Goal: Task Accomplishment & Management: Manage account settings

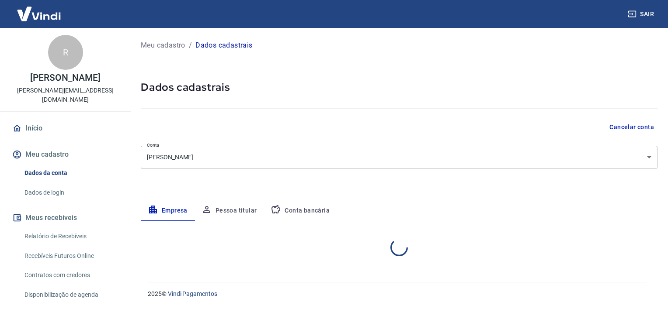
select select "BA"
select select "business"
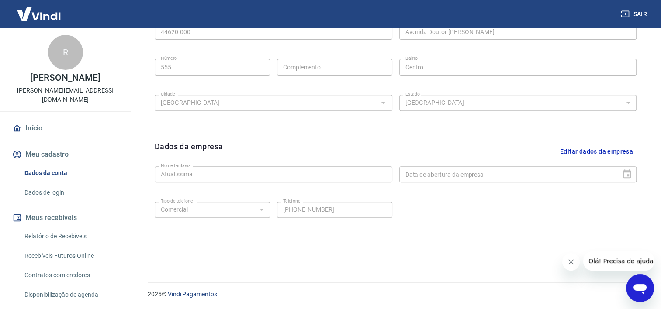
scroll to position [102, 0]
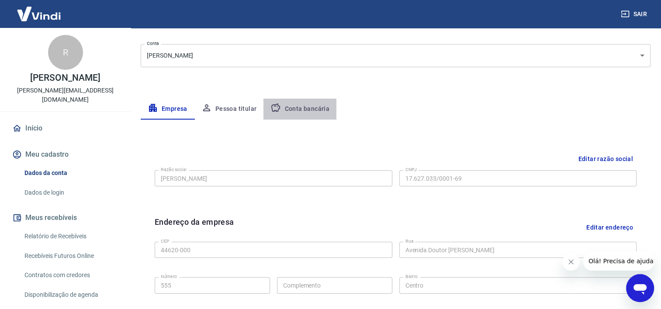
click at [307, 107] on button "Conta bancária" at bounding box center [299, 109] width 73 height 21
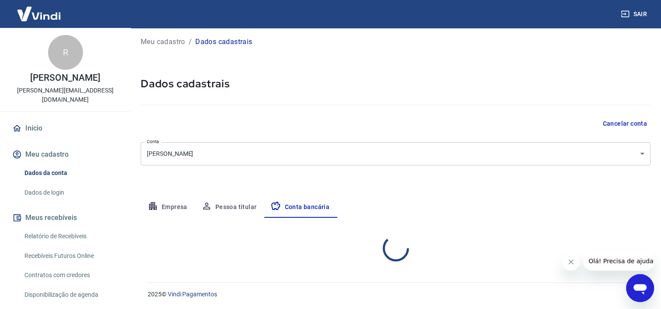
scroll to position [88, 0]
select select "1"
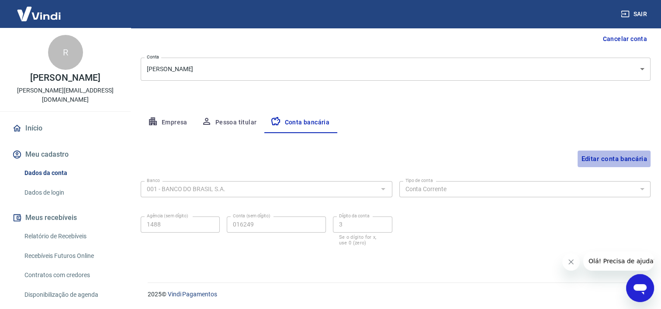
click at [608, 156] on button "Editar conta bancária" at bounding box center [614, 159] width 73 height 17
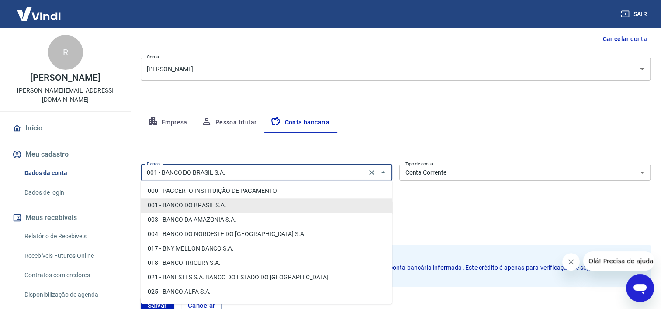
drag, startPoint x: 317, startPoint y: 170, endPoint x: 82, endPoint y: 177, distance: 235.2
click at [82, 177] on div "Sair R RICARDO MAGALHÃES MIRANDA DE MELO ricardo_mmmelo@hotmail.com Início Meu …" at bounding box center [330, 66] width 661 height 309
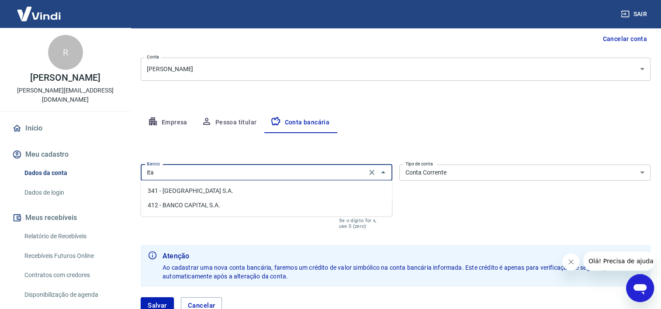
click at [182, 189] on li "341 - ITAÚ UNIBANCO S.A." at bounding box center [266, 191] width 251 height 14
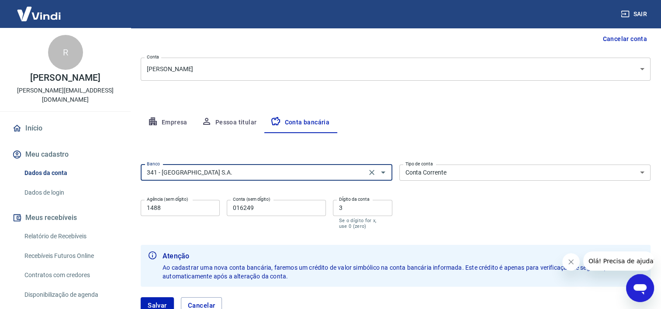
type input "341 - ITAÚ UNIBANCO S.A."
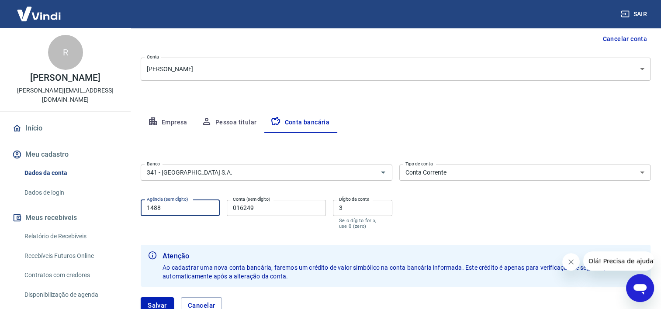
drag, startPoint x: 174, startPoint y: 210, endPoint x: 139, endPoint y: 212, distance: 35.0
click at [139, 212] on div "Meu cadastro / Dados cadastrais Dados cadastrais Cancelar conta Conta RICARDO M…" at bounding box center [395, 137] width 531 height 395
type input "7314"
click at [255, 209] on input "016249" at bounding box center [276, 208] width 99 height 16
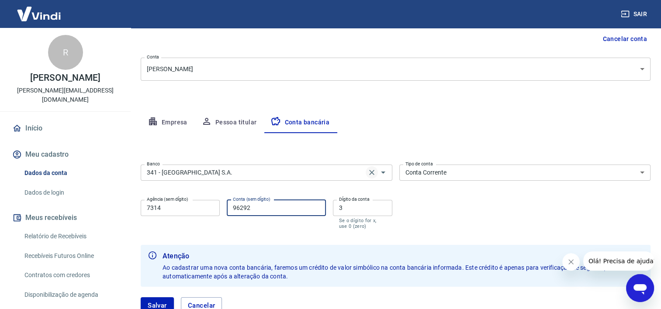
type input "96292"
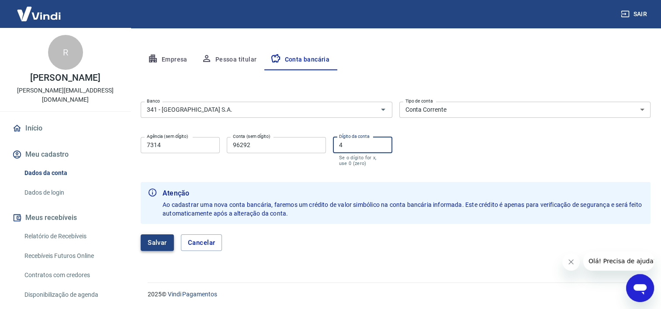
type input "4"
click at [150, 242] on button "Salvar" at bounding box center [157, 243] width 33 height 17
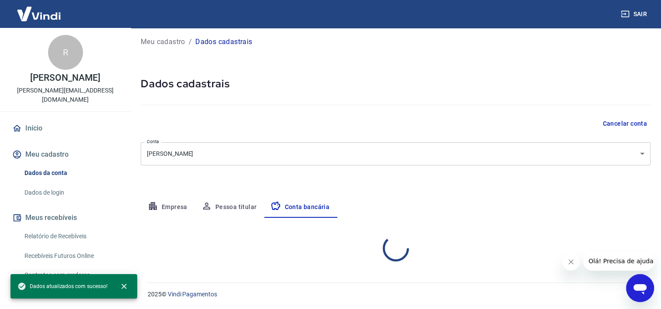
select select "1"
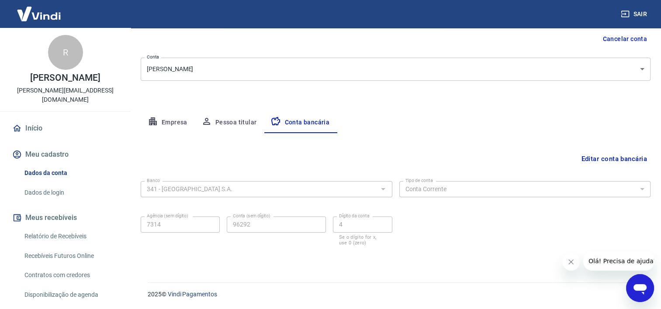
scroll to position [0, 0]
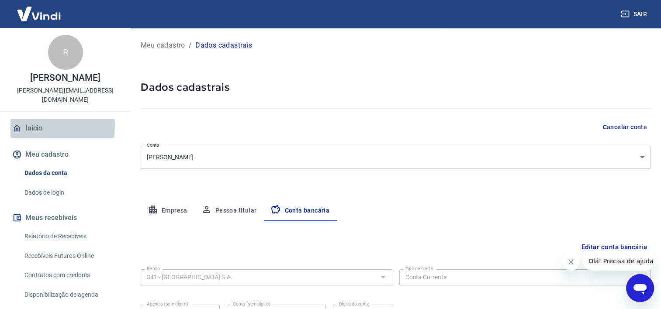
click at [38, 126] on link "Início" at bounding box center [65, 128] width 110 height 19
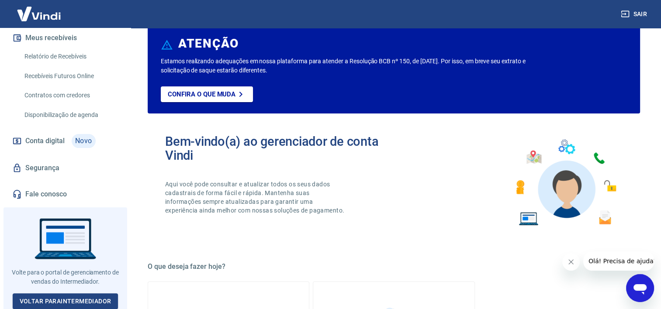
scroll to position [131, 0]
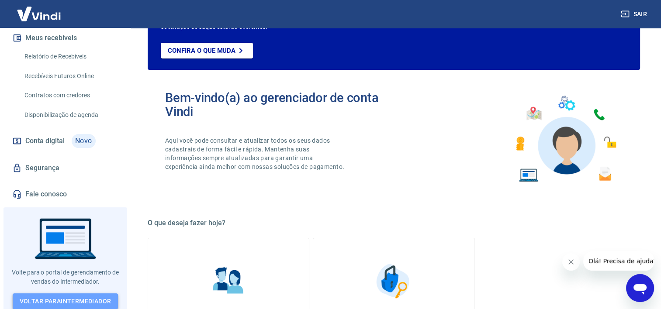
click at [108, 295] on link "Voltar para Intermediador" at bounding box center [66, 302] width 106 height 16
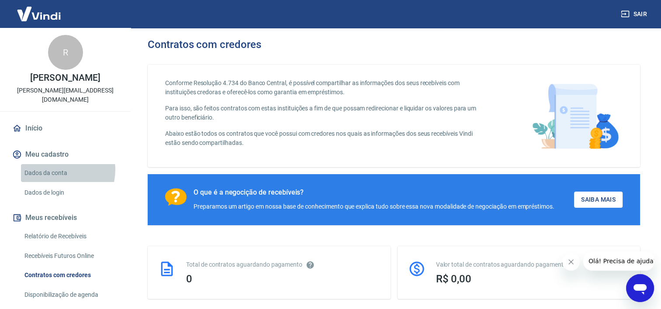
click at [58, 170] on link "Dados da conta" at bounding box center [70, 173] width 99 height 18
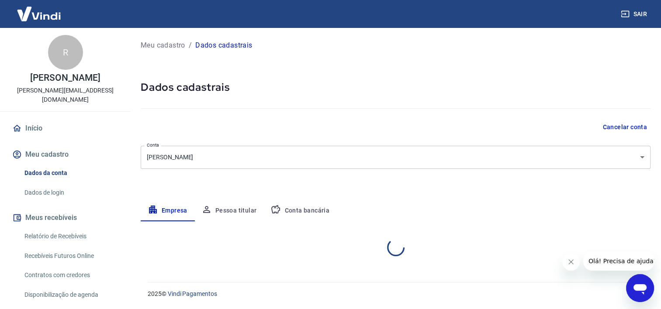
select select "BA"
select select "business"
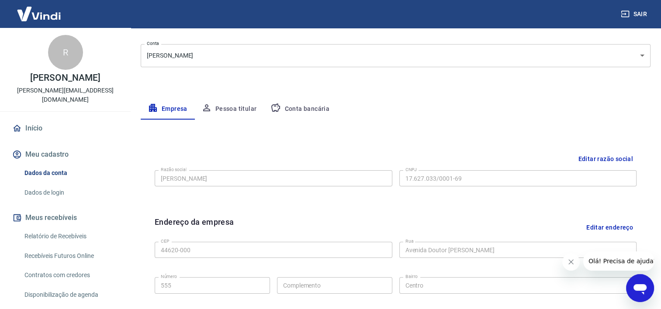
scroll to position [58, 0]
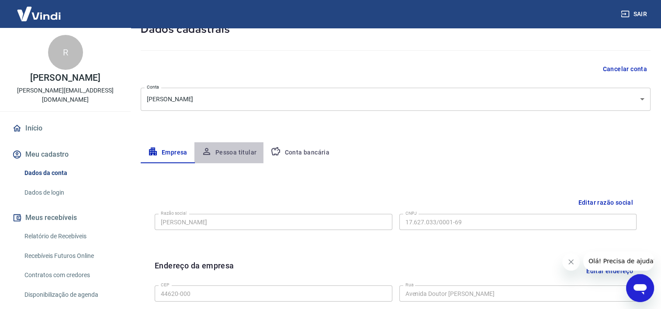
click at [237, 152] on button "Pessoa titular" at bounding box center [228, 152] width 69 height 21
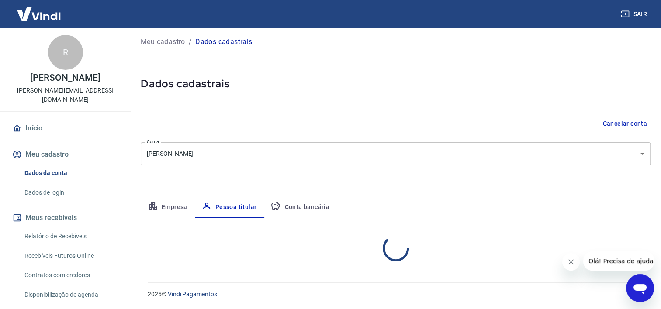
scroll to position [40, 0]
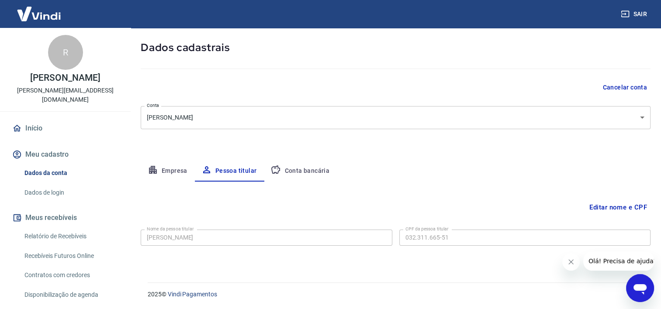
click at [299, 172] on button "Conta bancária" at bounding box center [299, 171] width 73 height 21
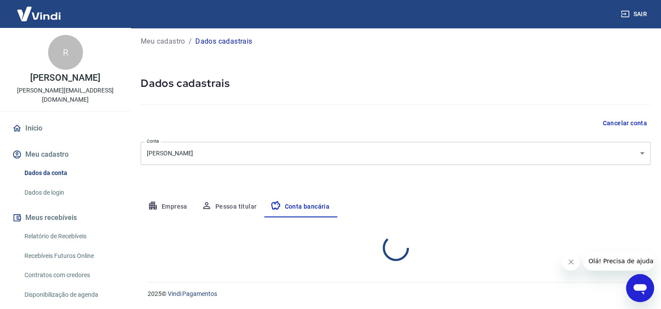
select select "1"
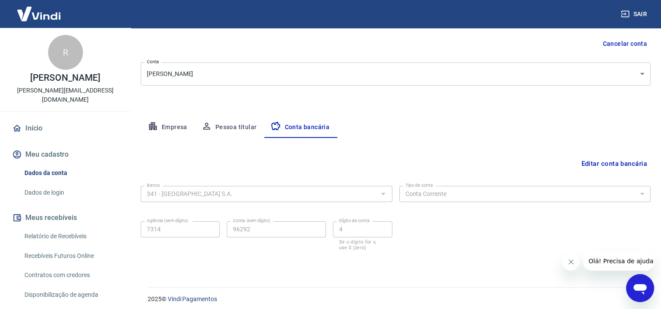
scroll to position [88, 0]
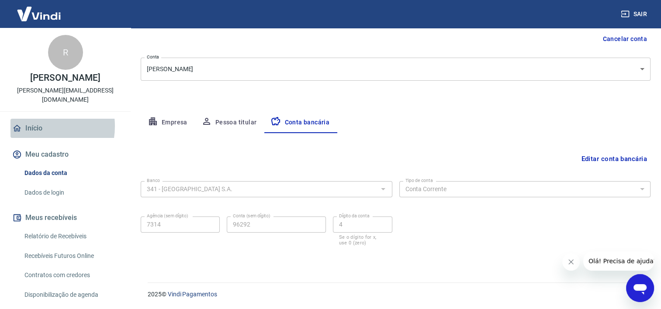
click at [34, 126] on link "Início" at bounding box center [65, 128] width 110 height 19
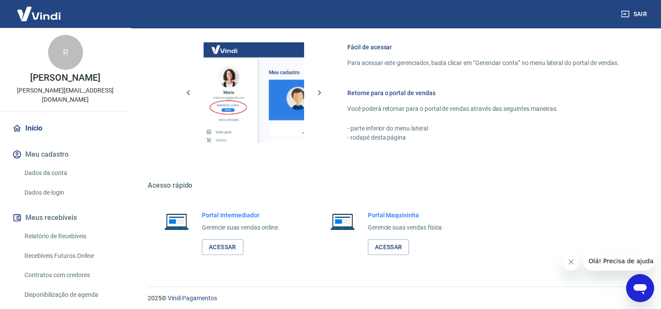
scroll to position [544, 0]
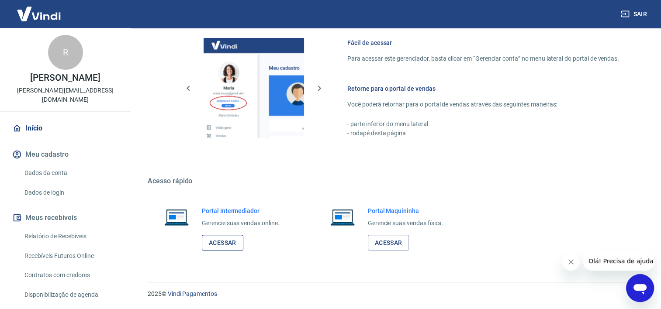
click at [219, 246] on link "Acessar" at bounding box center [223, 243] width 42 height 16
click at [394, 244] on link "Acessar" at bounding box center [389, 243] width 42 height 16
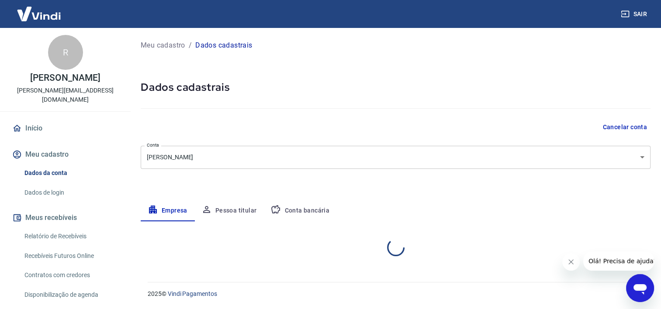
select select "BA"
select select "business"
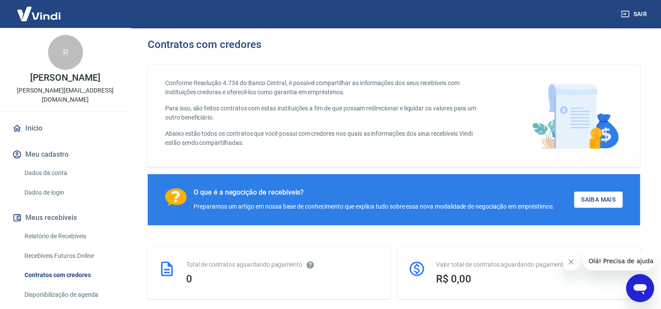
click at [42, 14] on img at bounding box center [38, 13] width 57 height 27
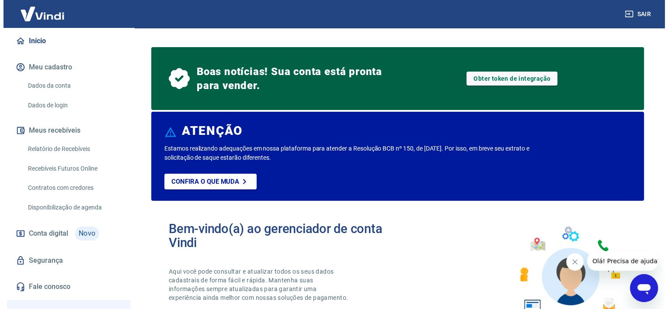
scroll to position [131, 0]
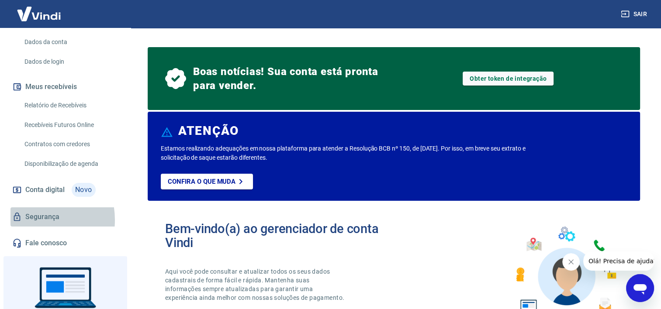
click at [29, 220] on link "Segurança" at bounding box center [65, 217] width 110 height 19
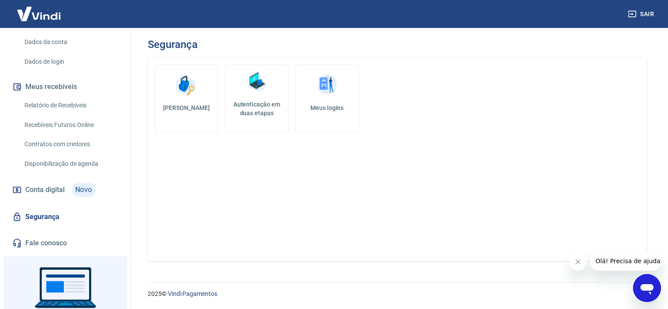
click at [55, 191] on span "Conta digital" at bounding box center [44, 190] width 39 height 12
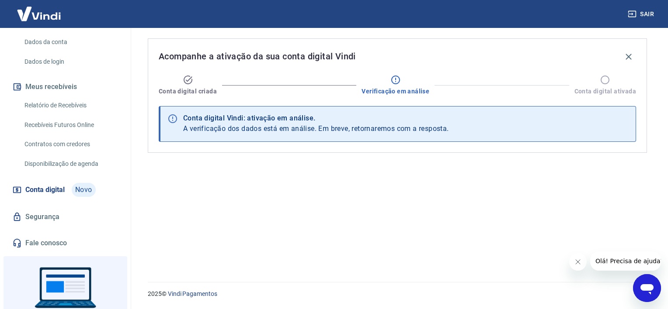
click at [59, 241] on link "Fale conosco" at bounding box center [65, 243] width 110 height 19
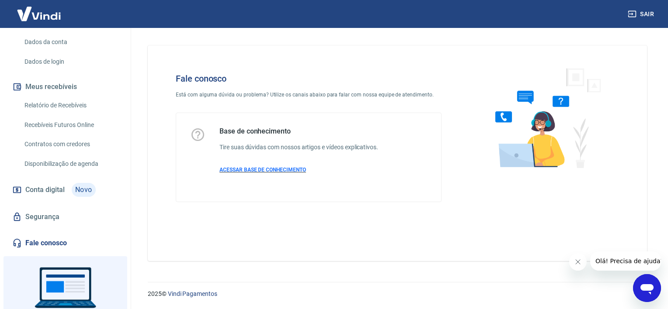
click at [283, 167] on span "ACESSAR BASE DE CONHECIMENTO" at bounding box center [262, 170] width 87 height 6
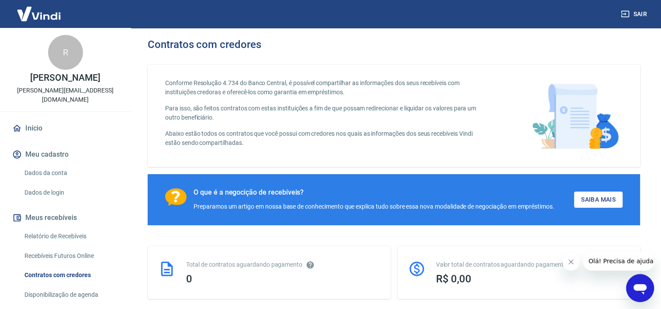
scroll to position [87, 0]
